Goal: Transaction & Acquisition: Obtain resource

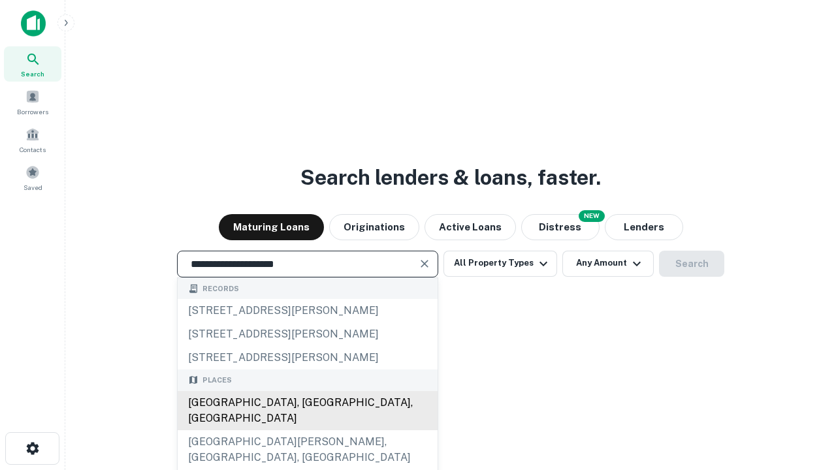
click at [307, 431] on div "[GEOGRAPHIC_DATA], [GEOGRAPHIC_DATA], [GEOGRAPHIC_DATA]" at bounding box center [308, 410] width 260 height 39
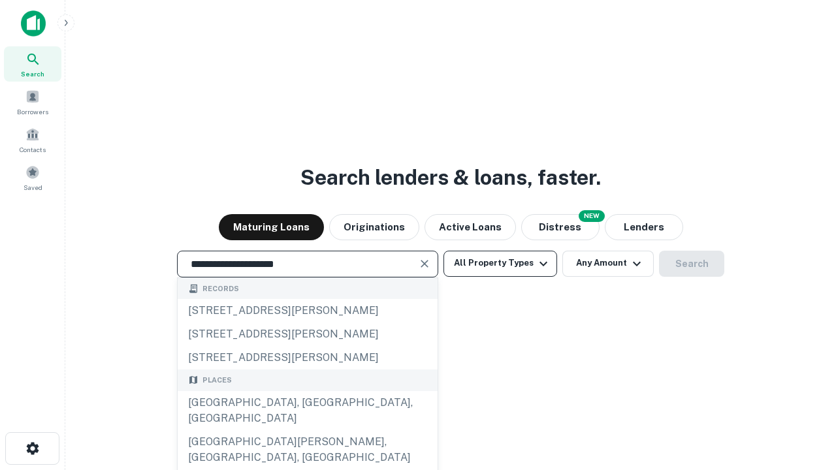
type input "**********"
click at [500, 263] on button "All Property Types" at bounding box center [501, 264] width 114 height 26
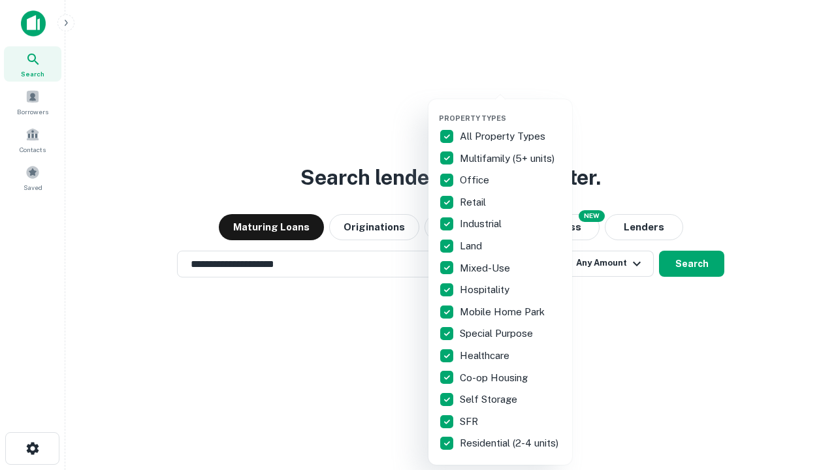
click at [511, 110] on button "button" at bounding box center [511, 110] width 144 height 1
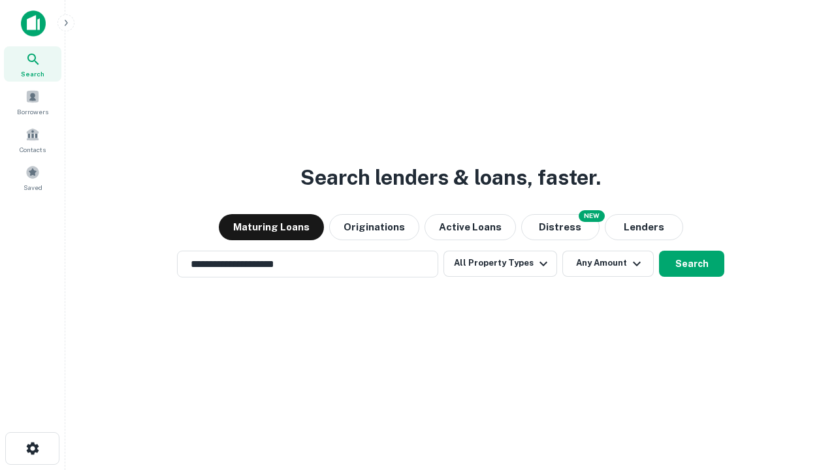
scroll to position [8, 157]
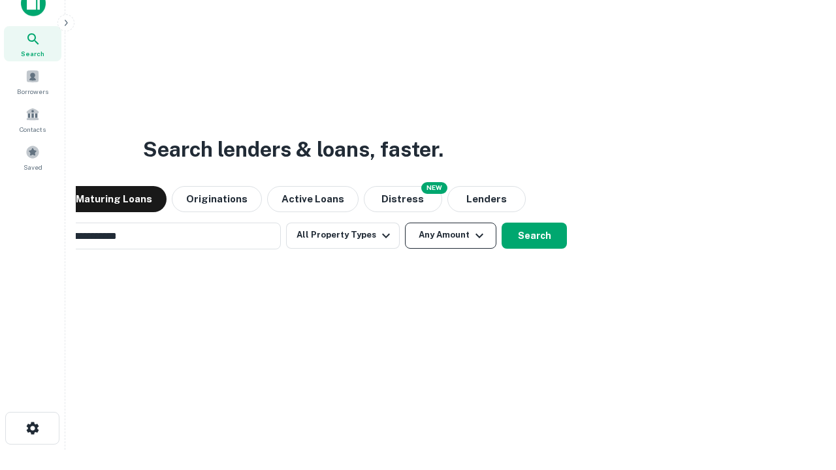
click at [405, 223] on button "Any Amount" at bounding box center [450, 236] width 91 height 26
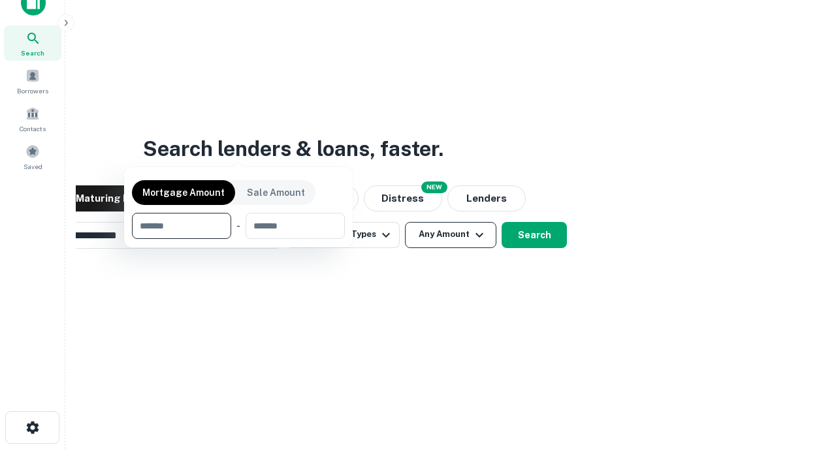
scroll to position [94, 370]
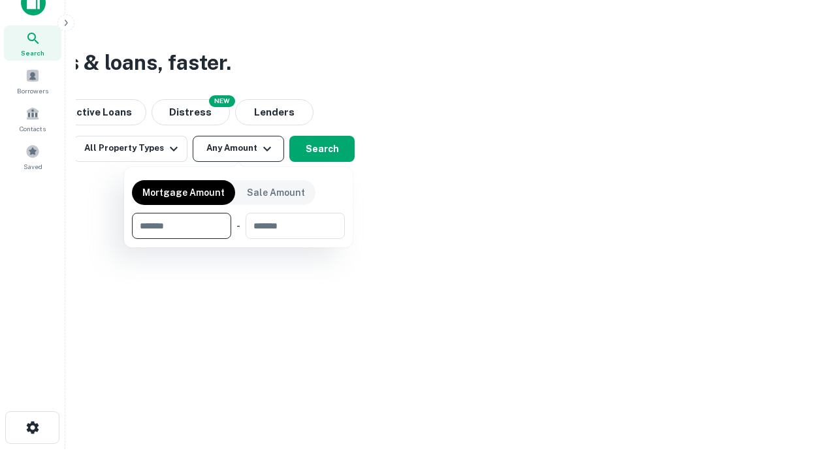
type input "*******"
click at [238, 239] on button "button" at bounding box center [238, 239] width 213 height 1
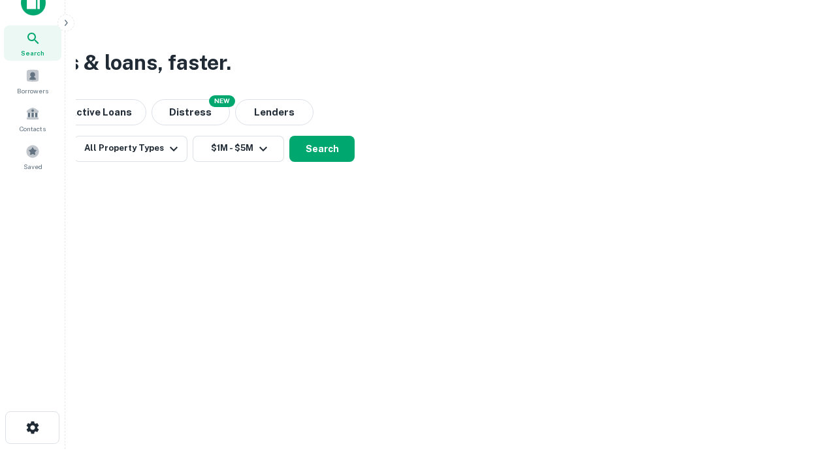
scroll to position [8, 241]
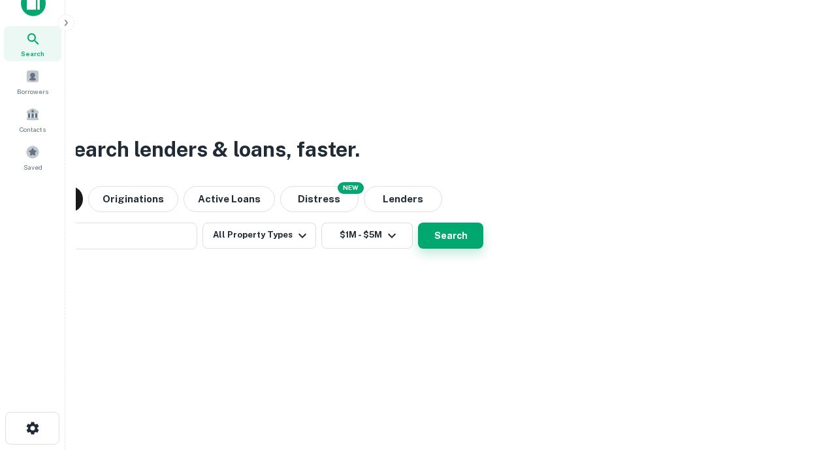
click at [418, 223] on button "Search" at bounding box center [450, 236] width 65 height 26
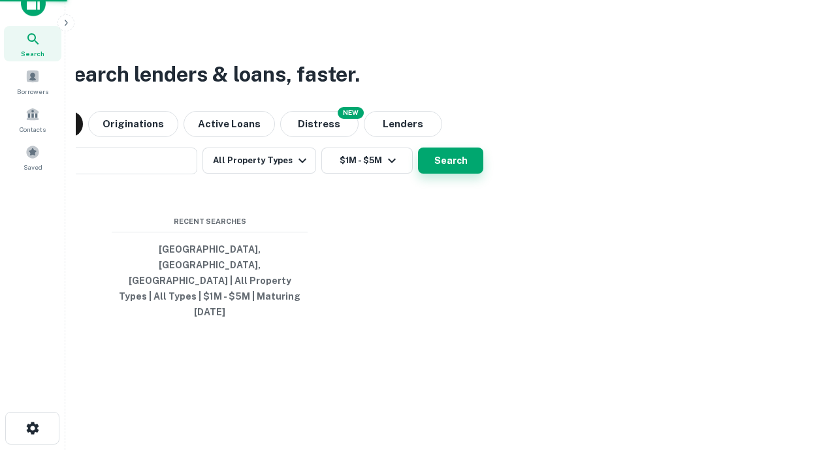
scroll to position [35, 370]
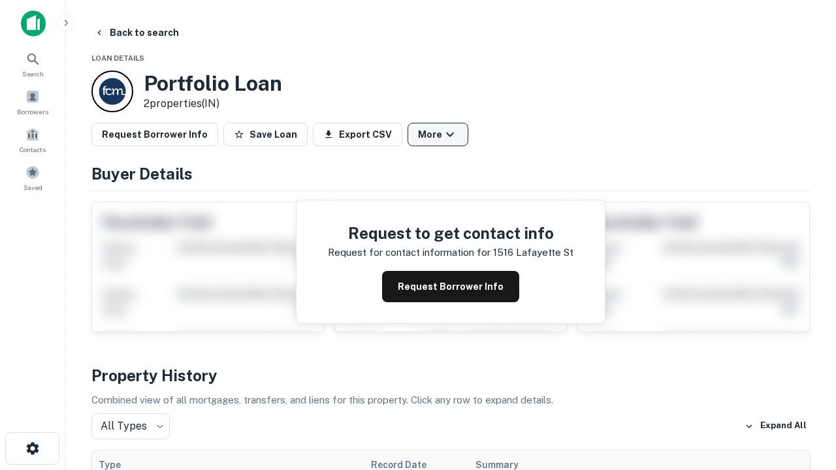
click at [438, 135] on button "More" at bounding box center [438, 135] width 61 height 24
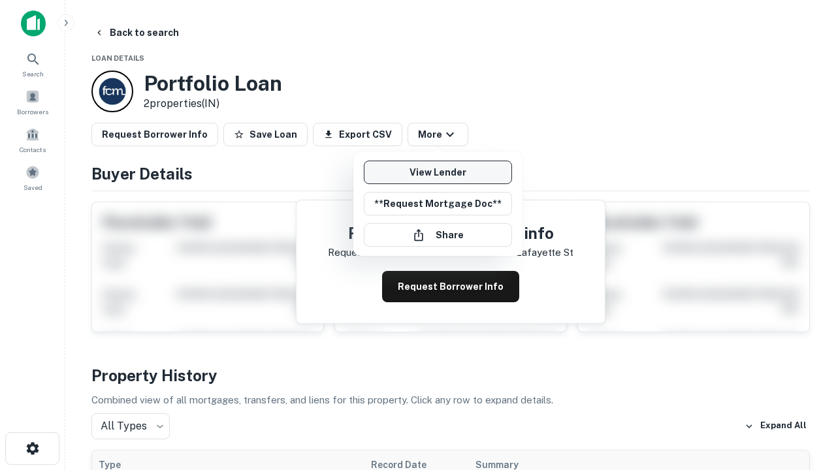
click at [438, 172] on link "View Lender" at bounding box center [438, 173] width 148 height 24
